Goal: Book appointment/travel/reservation

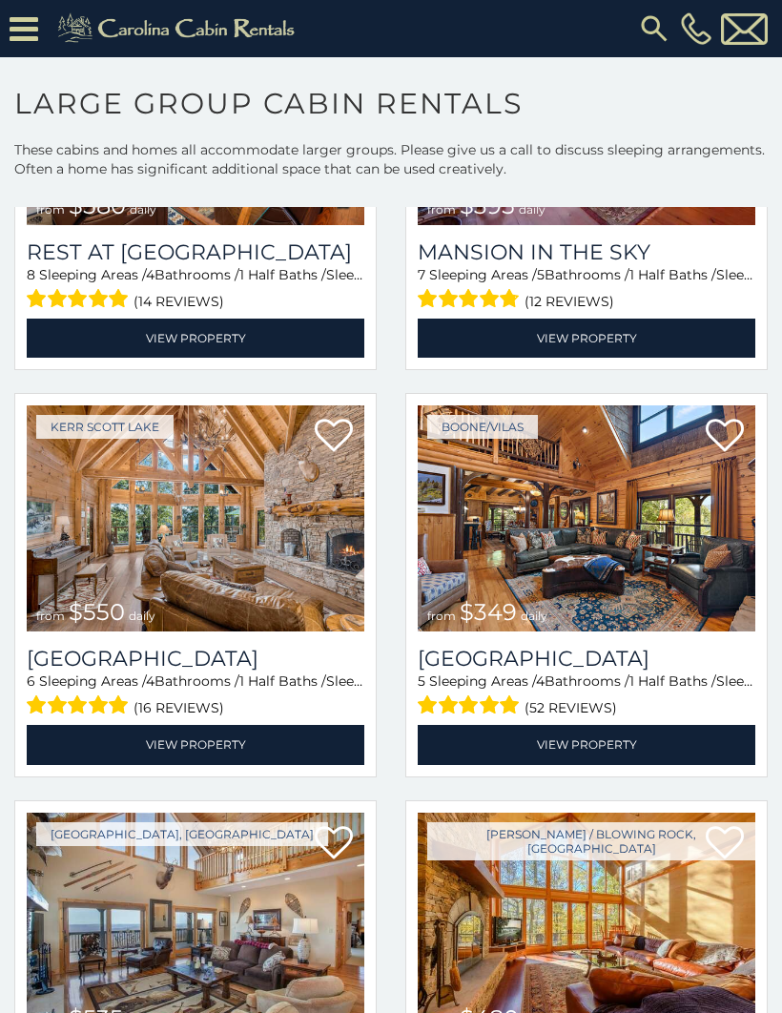
scroll to position [322, 0]
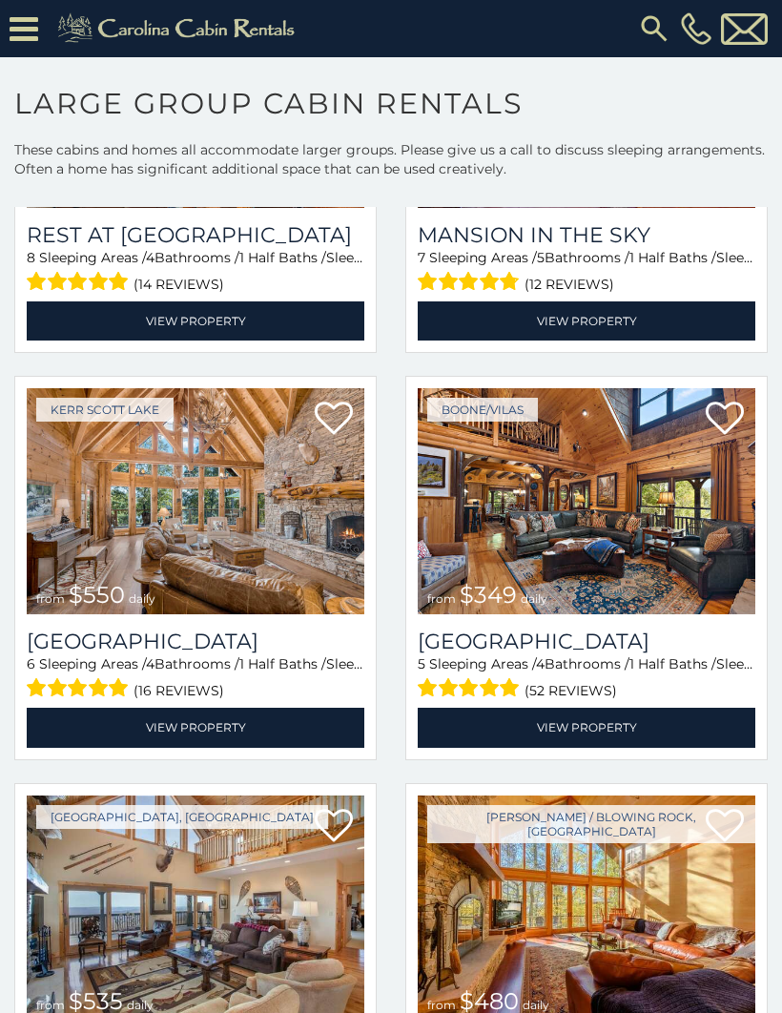
click at [613, 529] on img at bounding box center [587, 501] width 338 height 226
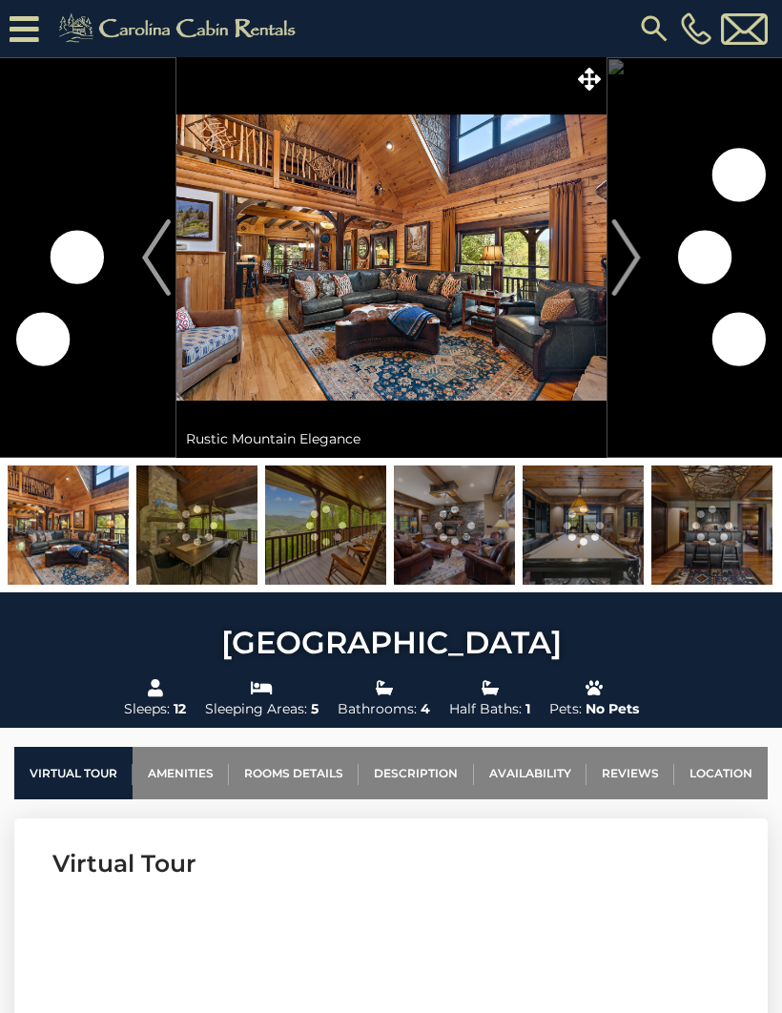
click at [630, 265] on img "Next" at bounding box center [625, 257] width 29 height 76
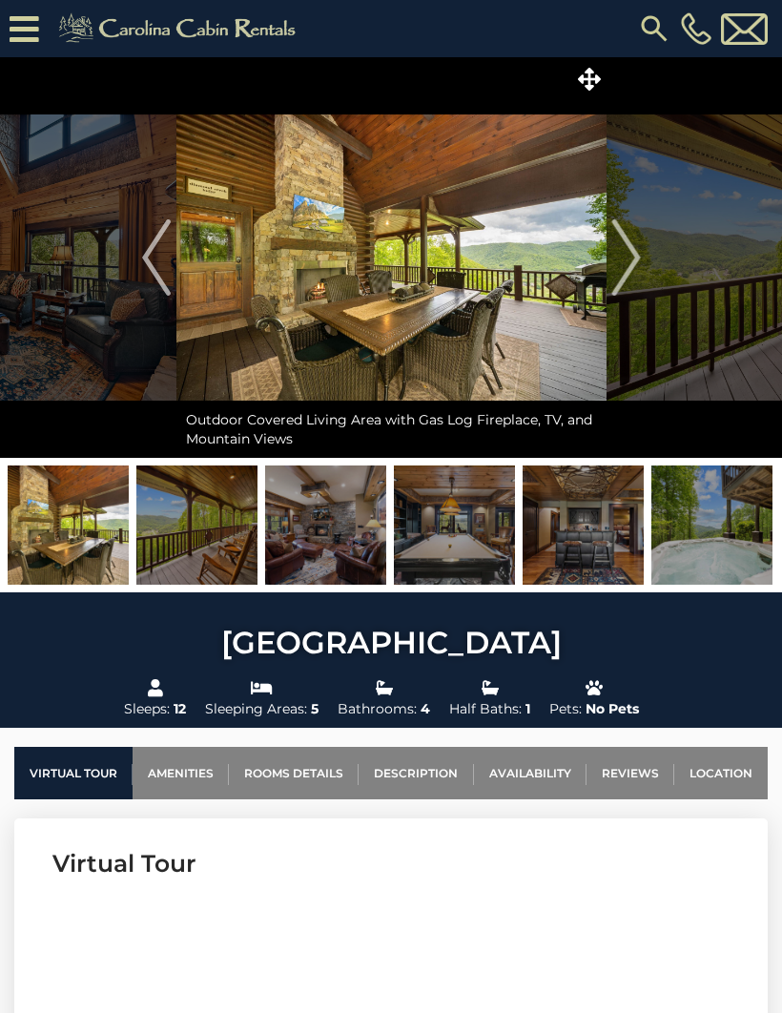
click at [614, 254] on img "Next" at bounding box center [625, 257] width 29 height 76
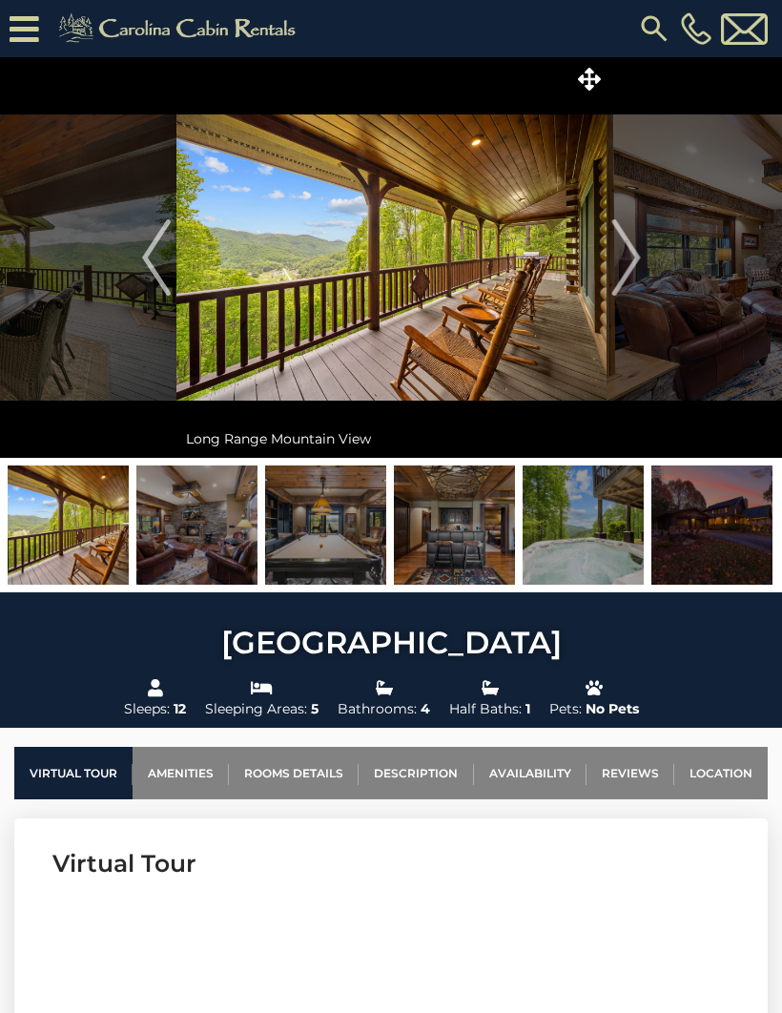
click at [624, 262] on img "Next" at bounding box center [625, 257] width 29 height 76
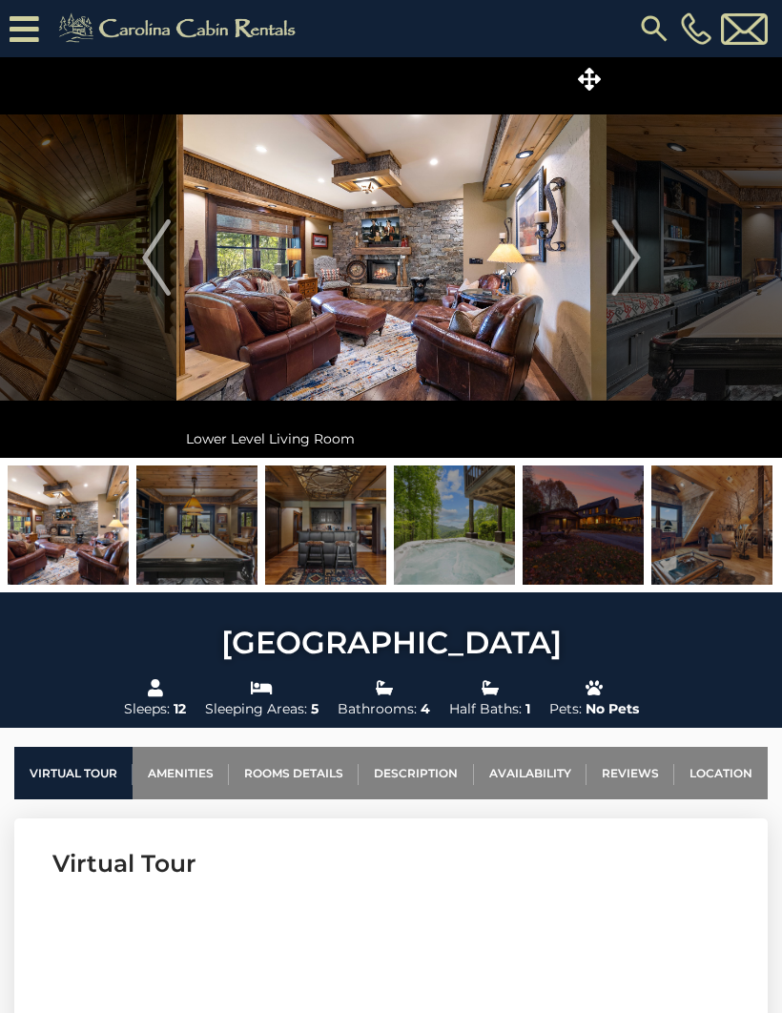
click at [621, 264] on img "Next" at bounding box center [625, 257] width 29 height 76
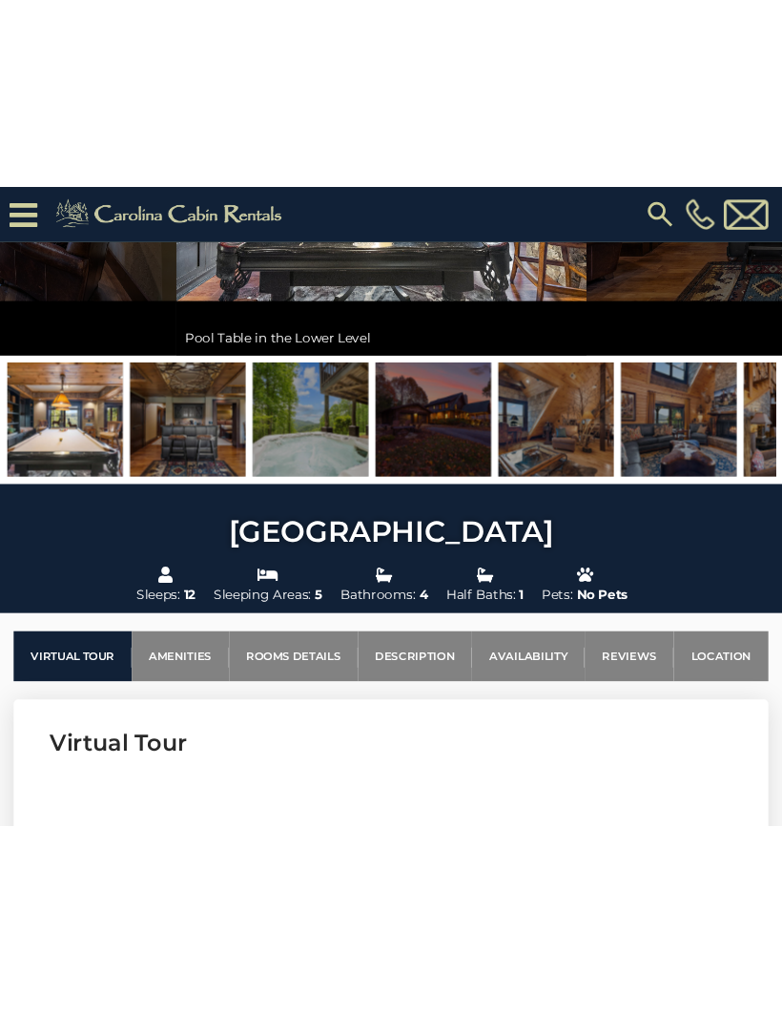
scroll to position [153, 0]
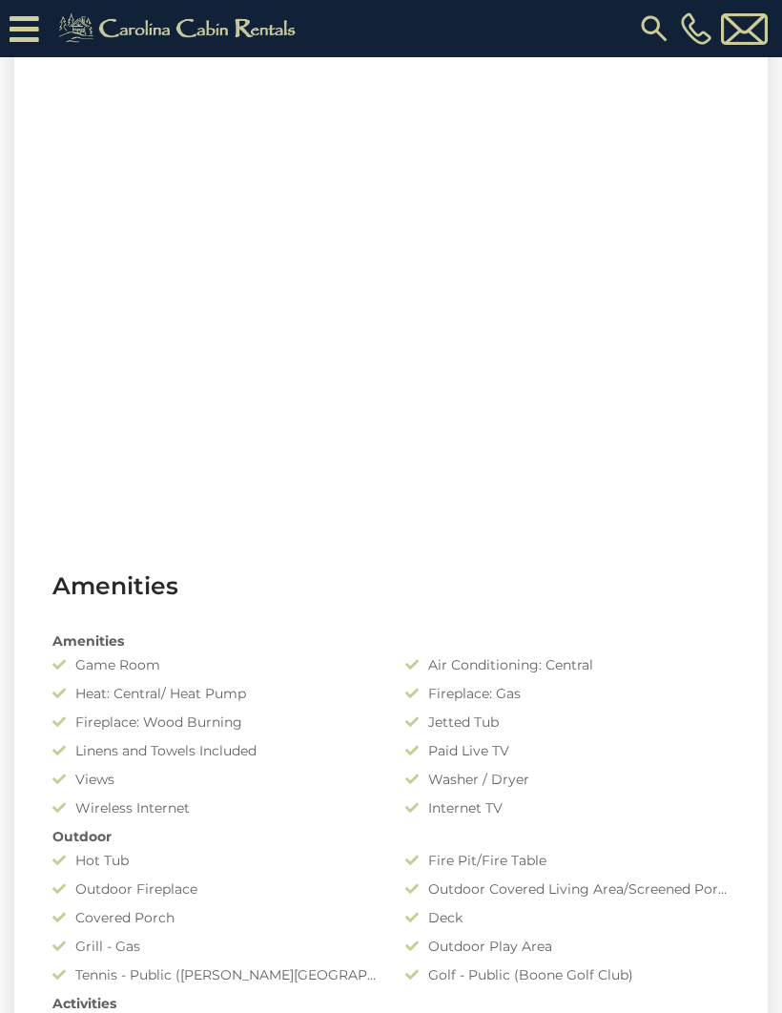
scroll to position [1381, 0]
